Goal: Check status: Verify the current state of an ongoing process or item

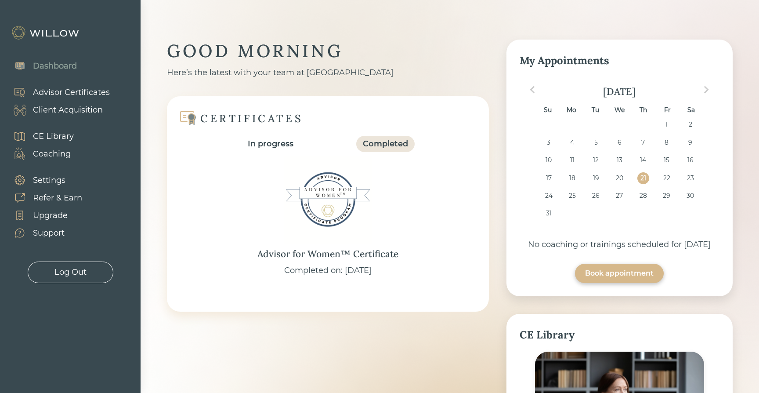
click at [88, 109] on div "Client Acquisition" at bounding box center [68, 110] width 70 height 12
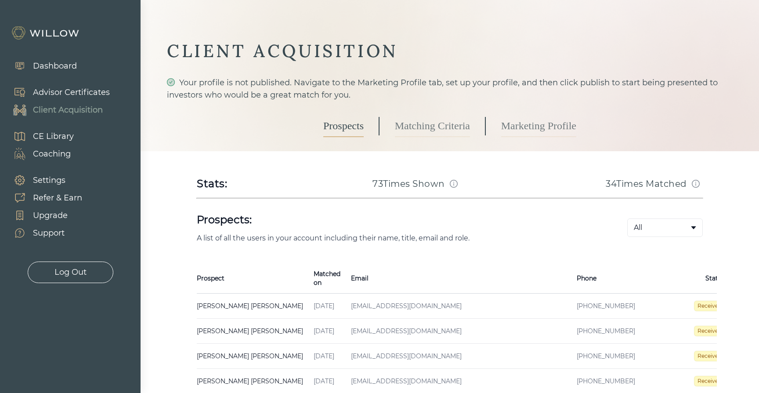
click at [219, 298] on td "[PERSON_NAME] Created on [DATE] Email [EMAIL_ADDRESS][DOMAIN_NAME] Phone [PHONE…" at bounding box center [253, 306] width 112 height 25
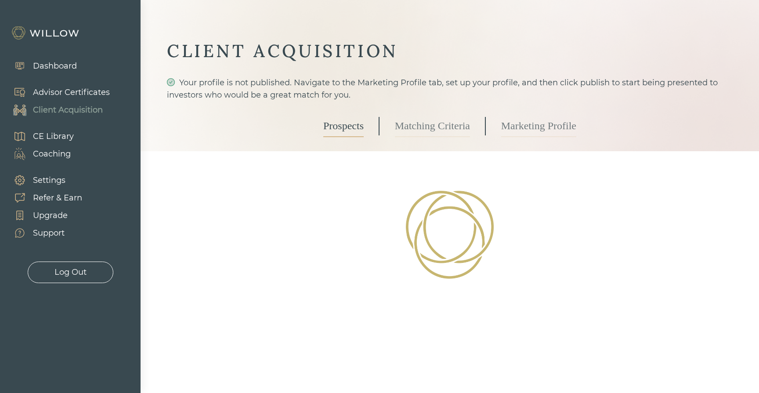
select select "3"
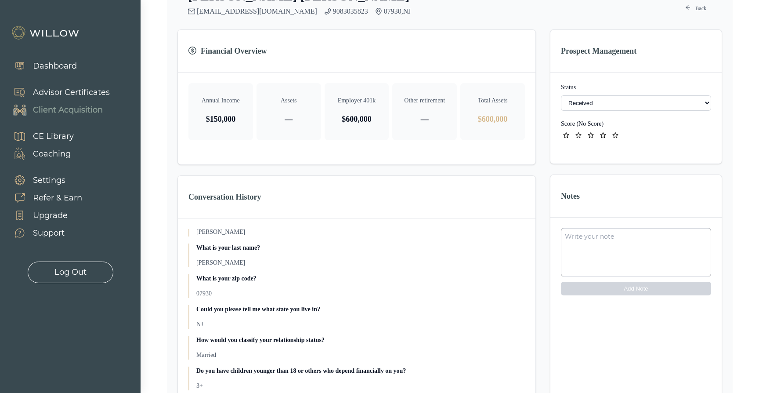
scroll to position [52, 0]
